Goal: Complete application form: Complete application form

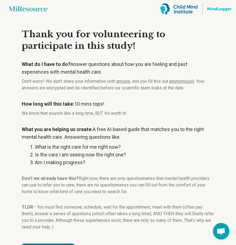
scroll to position [23, 0]
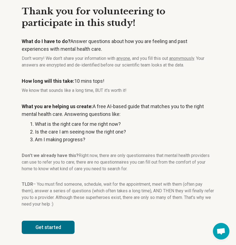
click at [48, 224] on button "Get started" at bounding box center [48, 226] width 53 height 13
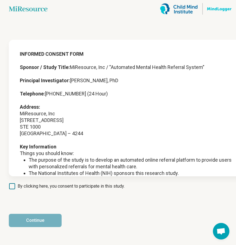
scroll to position [0, 0]
click at [19, 184] on span "By clicking here, you consent to participate in this study." at bounding box center [71, 186] width 107 height 7
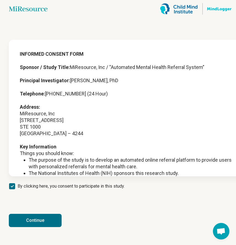
scroll to position [3, 0]
click at [32, 217] on button "Continue" at bounding box center [35, 219] width 53 height 13
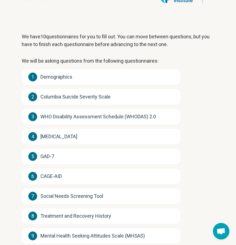
scroll to position [18, 0]
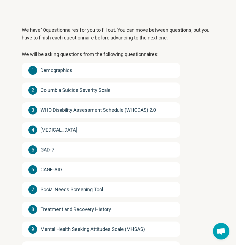
click at [63, 69] on span "Demographics" at bounding box center [56, 70] width 32 height 8
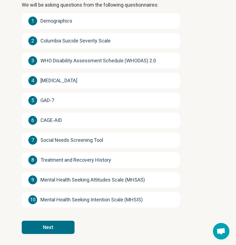
click at [56, 226] on button "Next" at bounding box center [48, 226] width 53 height 13
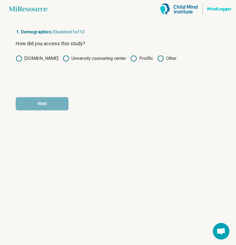
scroll to position [0, 0]
click at [144, 59] on label "Prolific" at bounding box center [142, 58] width 23 height 7
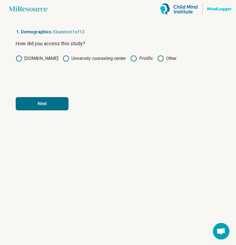
click at [57, 102] on button "Next" at bounding box center [42, 103] width 53 height 13
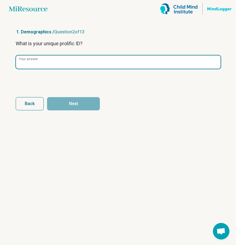
click at [72, 68] on input "Your answer" at bounding box center [118, 61] width 205 height 13
paste input "**********"
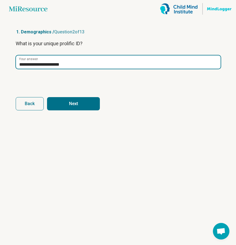
type input "**********"
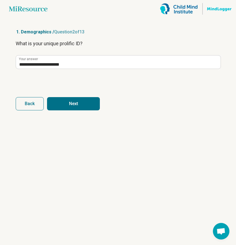
click at [73, 102] on button "Next" at bounding box center [73, 103] width 53 height 13
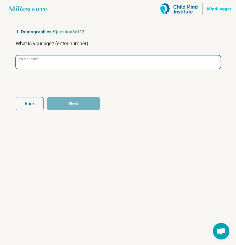
click at [67, 68] on input "Your answer" at bounding box center [118, 61] width 205 height 13
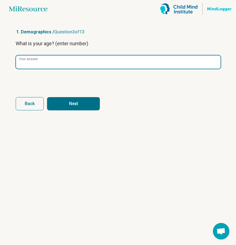
type input "**"
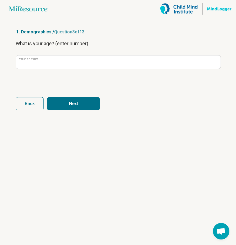
click at [82, 101] on button "Next" at bounding box center [73, 103] width 53 height 13
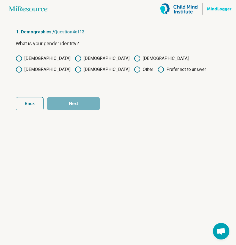
click at [29, 57] on label "[DEMOGRAPHIC_DATA]" at bounding box center [43, 58] width 55 height 7
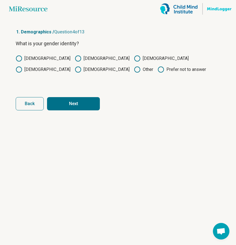
click at [82, 100] on button "Next" at bounding box center [73, 103] width 53 height 13
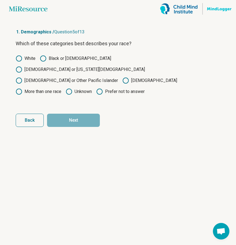
click at [82, 60] on label "Black or [DEMOGRAPHIC_DATA]" at bounding box center [75, 58] width 71 height 7
click at [81, 116] on article "1. Demographics / Question 5 of 13 Which of these categories best describes you…" at bounding box center [118, 131] width 223 height 227
click at [77, 113] on button "Next" at bounding box center [73, 119] width 53 height 13
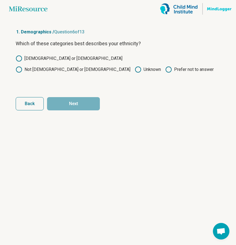
click at [87, 66] on label "Not [DEMOGRAPHIC_DATA] or [DEMOGRAPHIC_DATA]" at bounding box center [73, 69] width 115 height 7
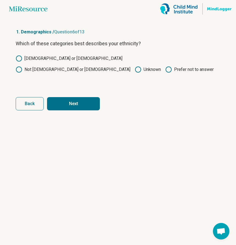
click at [73, 102] on button "Next" at bounding box center [73, 103] width 53 height 13
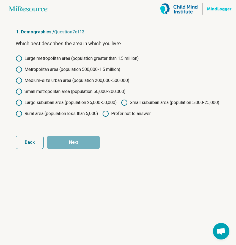
click at [81, 105] on label "Large suburban area (population 25,000-50,000)" at bounding box center [66, 102] width 101 height 7
click at [83, 148] on button "Next" at bounding box center [73, 142] width 53 height 13
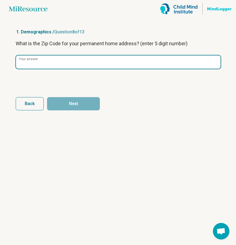
click at [61, 66] on input "Your answer" at bounding box center [118, 61] width 205 height 13
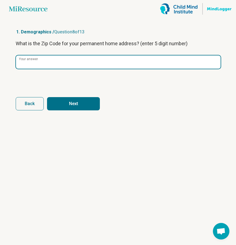
type input "*****"
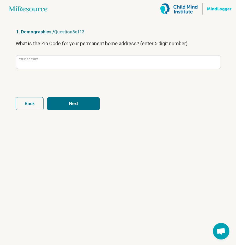
click at [75, 105] on button "Next" at bounding box center [73, 103] width 53 height 13
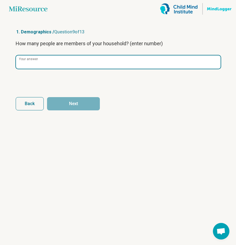
click at [88, 64] on input "Your answer" at bounding box center [118, 61] width 205 height 13
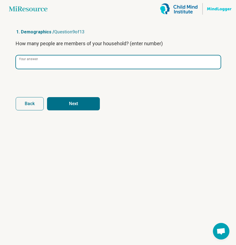
type input "*"
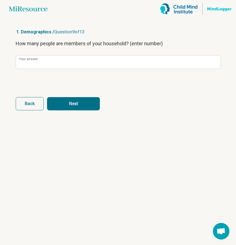
click at [86, 104] on button "Next" at bounding box center [73, 103] width 53 height 13
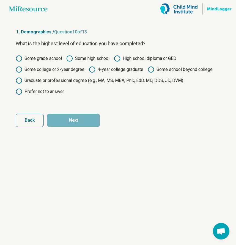
click at [128, 69] on label "4-year college graduate" at bounding box center [116, 69] width 55 height 7
click at [72, 70] on label "Some college or 2-year degree" at bounding box center [50, 69] width 69 height 7
click at [74, 119] on button "Next" at bounding box center [73, 119] width 53 height 13
click at [61, 70] on label "Some college or 2-year degree" at bounding box center [50, 69] width 69 height 7
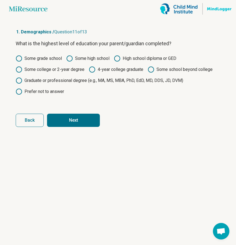
click at [124, 71] on label "4-year college graduate" at bounding box center [116, 69] width 55 height 7
click at [84, 114] on button "Next" at bounding box center [73, 119] width 53 height 13
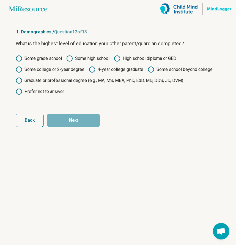
click at [109, 69] on label "4-year college graduate" at bounding box center [116, 69] width 55 height 7
click at [89, 126] on button "Next" at bounding box center [73, 119] width 53 height 13
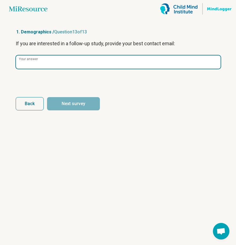
click at [86, 67] on input "Your answer" at bounding box center [118, 61] width 205 height 13
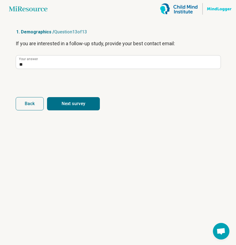
click at [82, 104] on button "Next survey" at bounding box center [73, 103] width 53 height 13
type input "**"
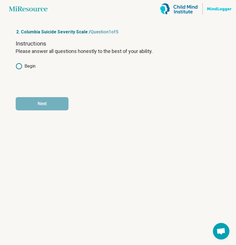
click at [28, 63] on div "Instructions Please answer all questions honestly to the best of your ability. …" at bounding box center [118, 63] width 205 height 46
click at [25, 64] on label "Begin" at bounding box center [26, 66] width 20 height 7
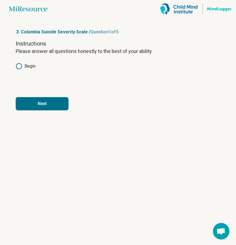
click at [32, 98] on button "Next" at bounding box center [42, 103] width 53 height 13
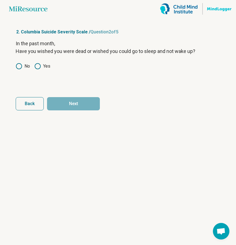
click at [69, 74] on div "In the past month, Have you wished you were dead or wished you could go to slee…" at bounding box center [118, 63] width 205 height 46
click at [37, 64] on icon at bounding box center [37, 66] width 7 height 7
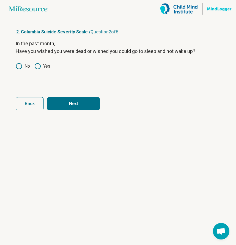
click at [74, 102] on button "Next" at bounding box center [73, 103] width 53 height 13
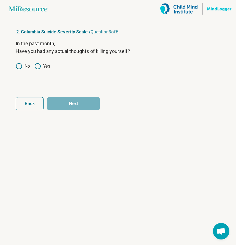
click at [19, 66] on icon at bounding box center [19, 66] width 7 height 7
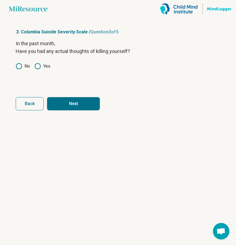
click at [42, 65] on label "Yes" at bounding box center [42, 66] width 16 height 7
click at [70, 103] on button "Next" at bounding box center [73, 103] width 53 height 13
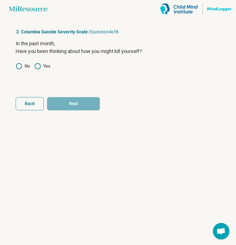
click at [41, 65] on icon at bounding box center [37, 66] width 7 height 7
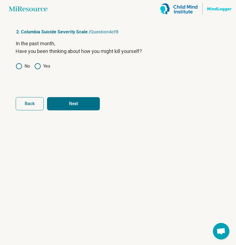
click at [76, 111] on article "2. Columbia Suicide Severity Scale / Question 4 of 8 In the past month, Have yo…" at bounding box center [118, 131] width 223 height 227
click at [75, 107] on button "Next" at bounding box center [73, 103] width 53 height 13
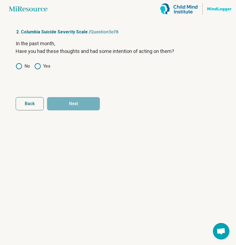
click at [39, 65] on icon at bounding box center [37, 66] width 7 height 7
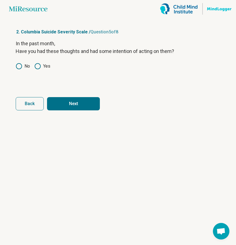
click at [20, 66] on icon at bounding box center [19, 66] width 7 height 7
click at [63, 101] on button "Next" at bounding box center [73, 103] width 53 height 13
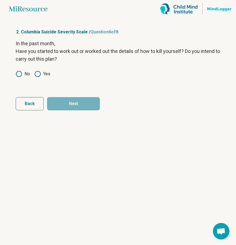
click at [18, 72] on icon at bounding box center [19, 74] width 7 height 7
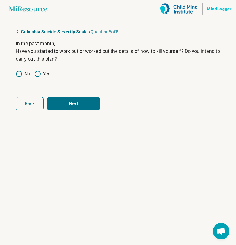
click at [74, 101] on button "Next" at bounding box center [73, 103] width 53 height 13
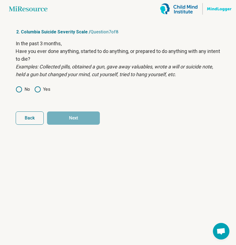
click at [41, 85] on div "In the past 3 months, Have you ever done anything, started to do anything, or p…" at bounding box center [118, 70] width 205 height 61
click at [38, 87] on icon at bounding box center [37, 89] width 7 height 7
click at [90, 111] on form "In the past 3 months, Have you ever done anything, started to do anything, or p…" at bounding box center [118, 82] width 205 height 85
click at [88, 115] on button "Next" at bounding box center [73, 117] width 53 height 13
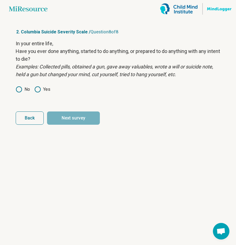
click at [39, 88] on icon at bounding box center [37, 89] width 7 height 7
click at [72, 120] on button "Next survey" at bounding box center [73, 117] width 53 height 13
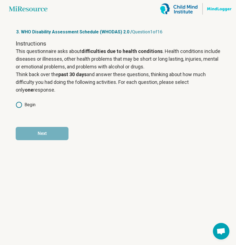
click at [21, 105] on icon at bounding box center [19, 104] width 7 height 7
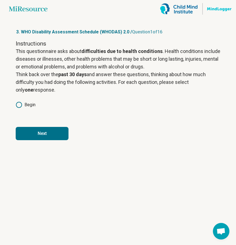
click at [62, 132] on button "Next" at bounding box center [42, 133] width 53 height 13
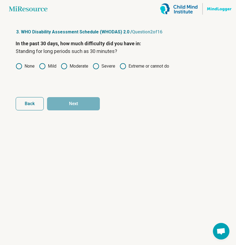
click at [20, 67] on icon at bounding box center [19, 66] width 7 height 7
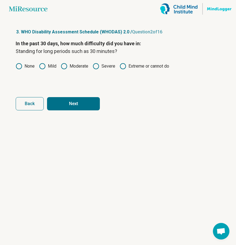
click at [66, 104] on button "Next" at bounding box center [73, 103] width 53 height 13
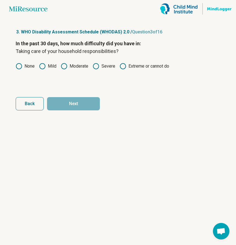
click at [21, 64] on icon at bounding box center [19, 66] width 7 height 7
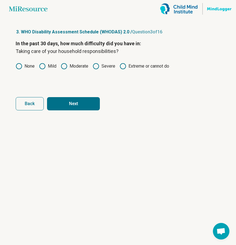
click at [49, 68] on label "Mild" at bounding box center [47, 66] width 17 height 7
click at [70, 101] on button "Next" at bounding box center [73, 103] width 53 height 13
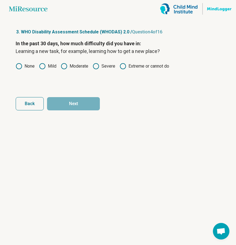
click at [25, 64] on label "None" at bounding box center [25, 66] width 19 height 7
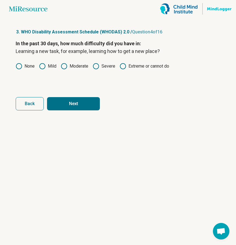
click at [46, 65] on icon at bounding box center [42, 66] width 7 height 7
click at [72, 101] on button "Next" at bounding box center [73, 103] width 53 height 13
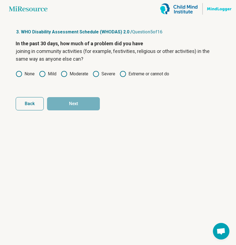
click at [50, 70] on div "In the past 30 days, how much of a problem did you have joining in community ac…" at bounding box center [118, 63] width 205 height 46
click at [45, 74] on icon at bounding box center [42, 74] width 7 height 7
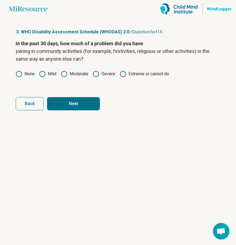
click at [78, 106] on button "Next" at bounding box center [73, 103] width 53 height 13
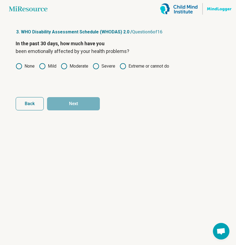
click at [18, 66] on icon at bounding box center [19, 66] width 7 height 7
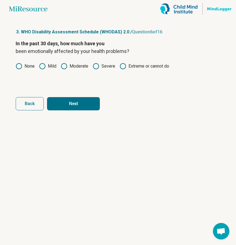
click at [70, 101] on button "Next" at bounding box center [73, 103] width 53 height 13
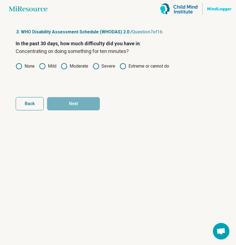
click at [25, 64] on label "None" at bounding box center [25, 66] width 19 height 7
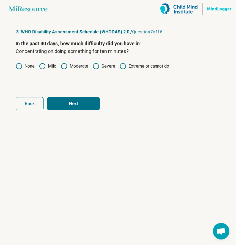
click at [58, 65] on div "None Mild Moderate Severe Extreme or cannot do" at bounding box center [118, 66] width 205 height 7
click at [56, 65] on label "Mild" at bounding box center [47, 66] width 17 height 7
click at [77, 102] on button "Next" at bounding box center [73, 103] width 53 height 13
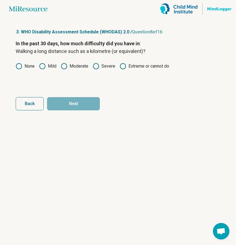
click at [25, 65] on label "None" at bounding box center [25, 66] width 19 height 7
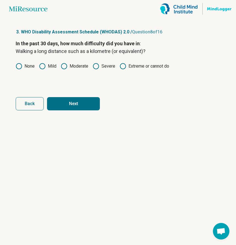
click at [71, 108] on button "Next" at bounding box center [73, 103] width 53 height 13
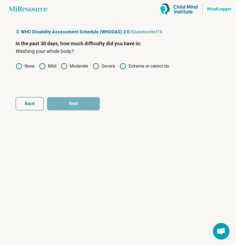
click at [21, 66] on icon at bounding box center [19, 66] width 7 height 7
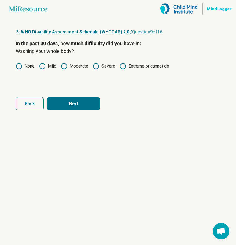
click at [63, 101] on button "Next" at bounding box center [73, 103] width 53 height 13
